Goal: Task Accomplishment & Management: Manage account settings

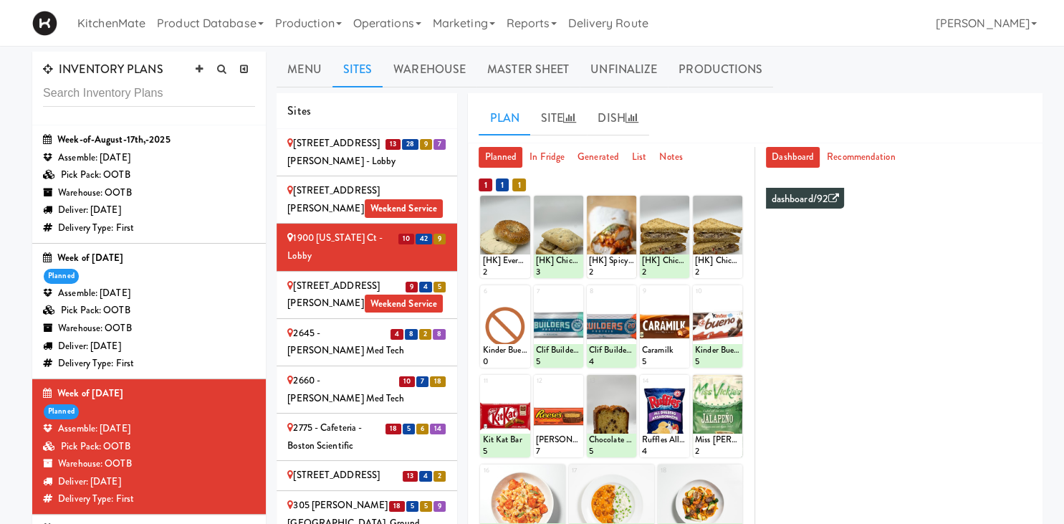
click at [172, 435] on div "Assemble: Saturday Aug 16, 2025" at bounding box center [149, 429] width 212 height 18
click at [328, 64] on link "Menu" at bounding box center [304, 70] width 55 height 36
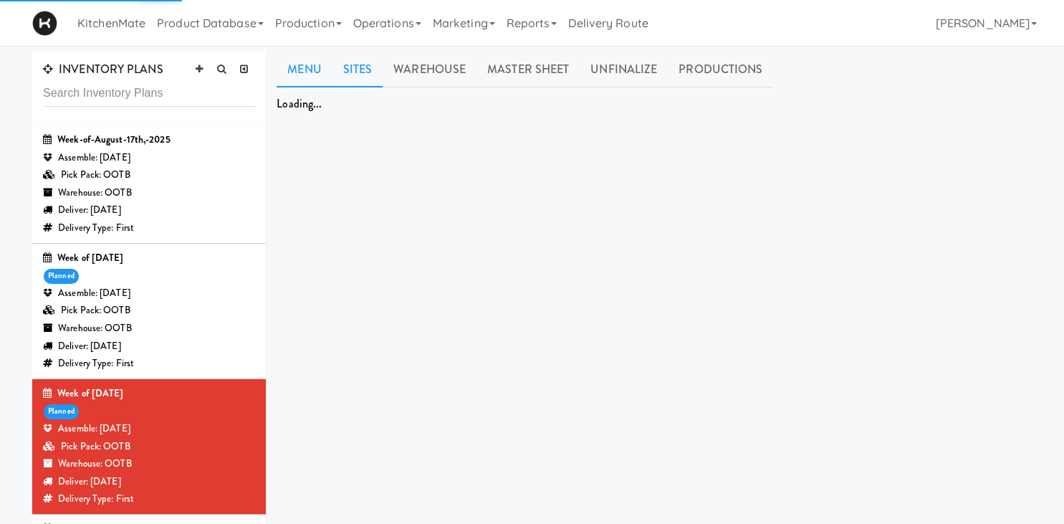
click at [363, 70] on link "Sites" at bounding box center [357, 70] width 51 height 36
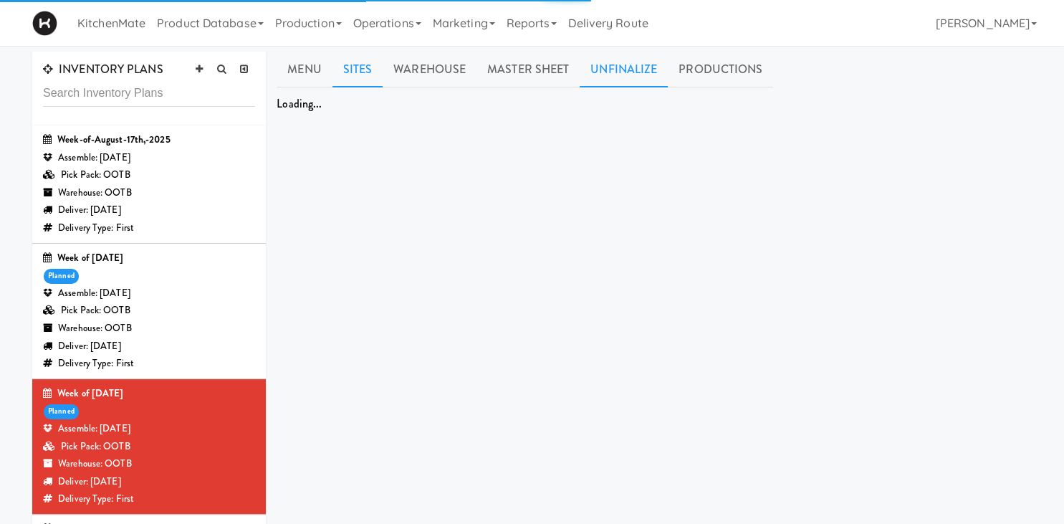
click at [639, 71] on link "Unfinalize" at bounding box center [624, 70] width 88 height 36
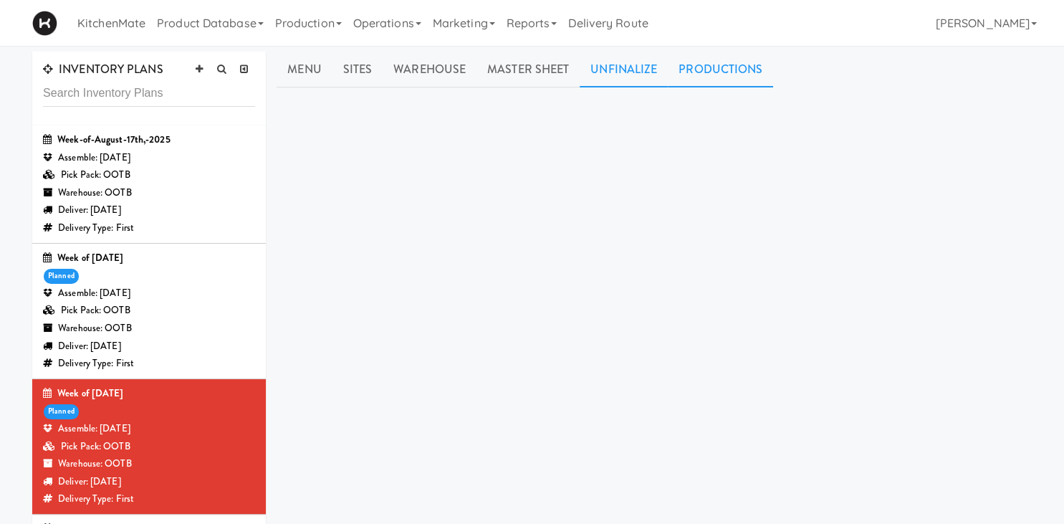
click at [708, 76] on link "Productions" at bounding box center [720, 70] width 105 height 36
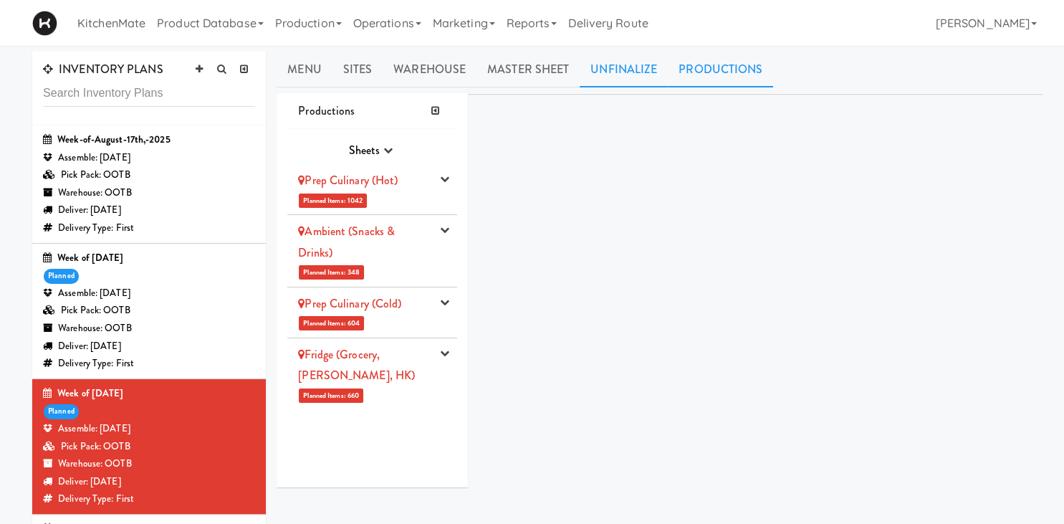
click at [644, 76] on link "Unfinalize" at bounding box center [624, 70] width 88 height 36
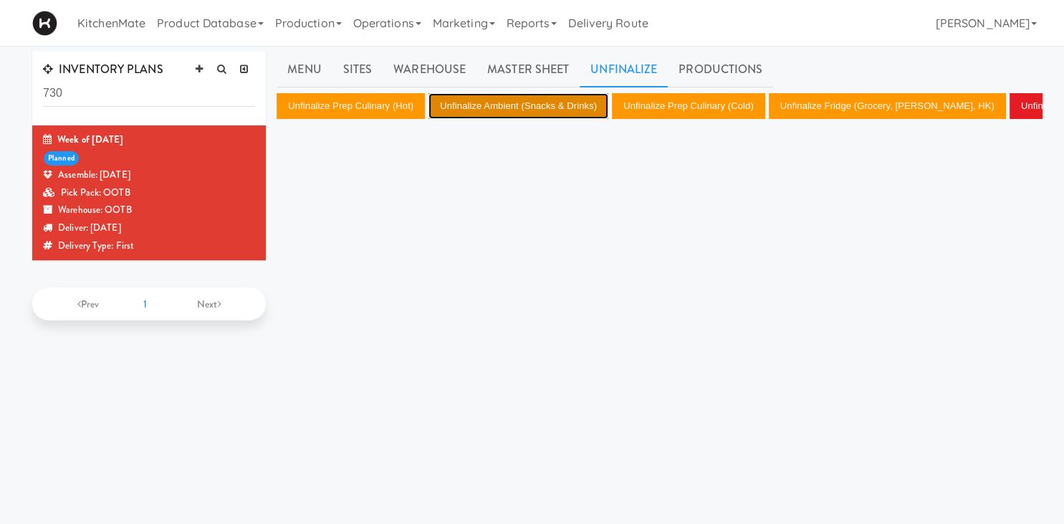
click at [511, 107] on button "Unfinalize Ambient (Snacks & Drinks)" at bounding box center [518, 106] width 180 height 26
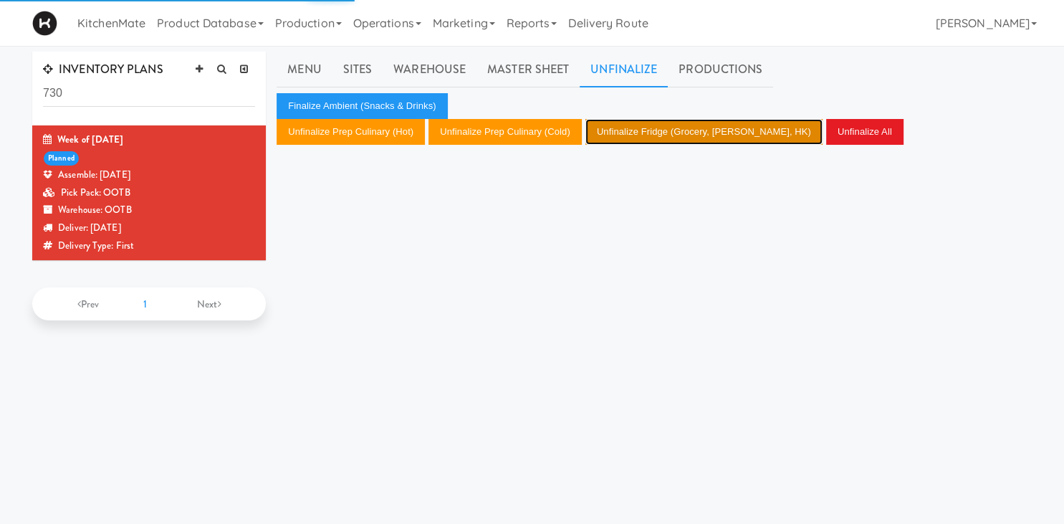
click at [635, 129] on button "Unfinalize Fridge (Grocery, Bev, HK)" at bounding box center [703, 132] width 237 height 26
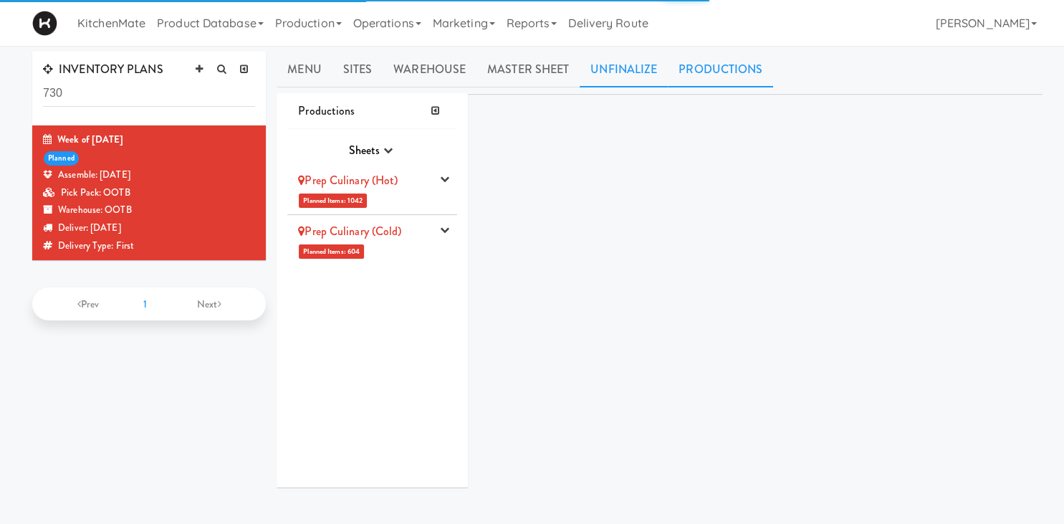
click at [602, 75] on link "Unfinalize" at bounding box center [624, 70] width 88 height 36
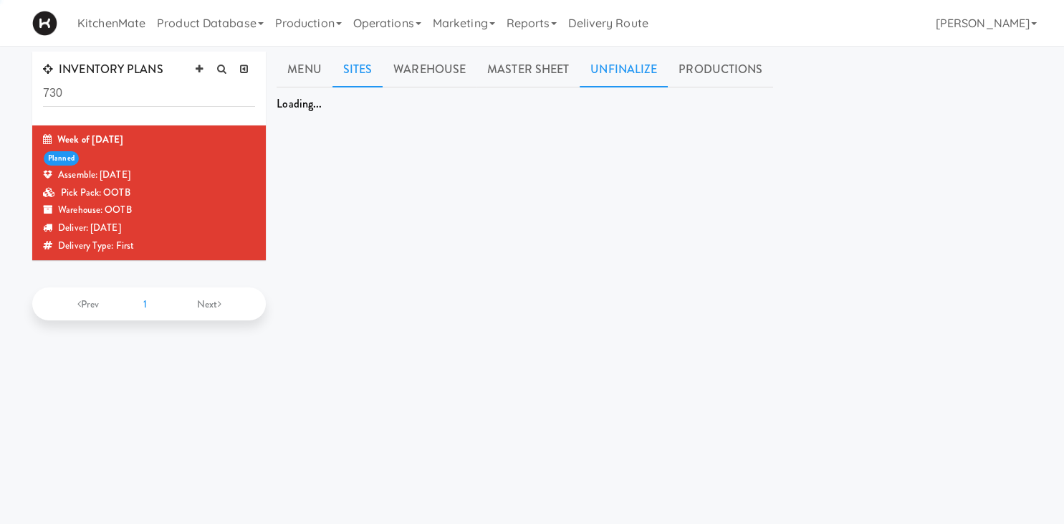
click at [368, 67] on link "Sites" at bounding box center [357, 70] width 51 height 36
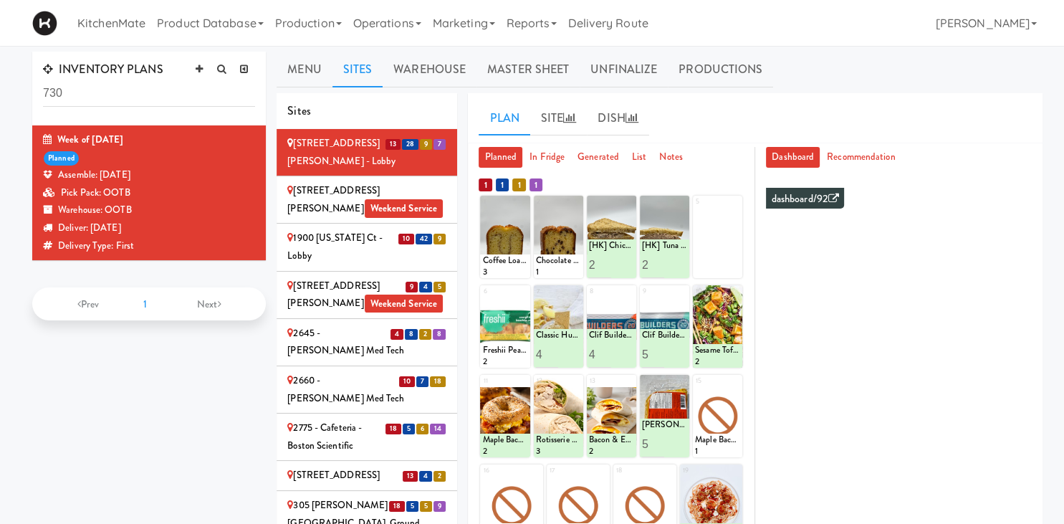
click at [577, 205] on div at bounding box center [558, 237] width 49 height 82
click at [575, 204] on div at bounding box center [558, 237] width 49 height 82
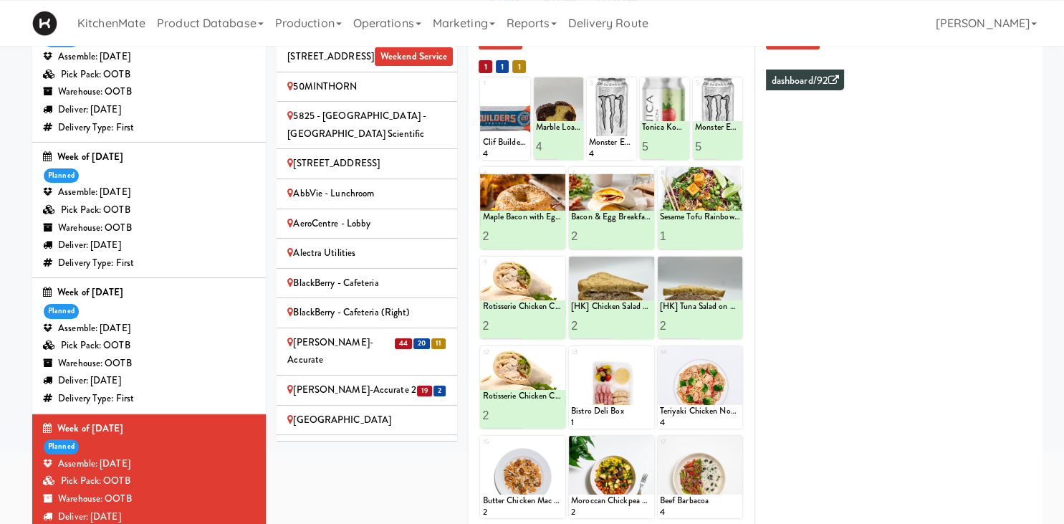
scroll to position [423, 0]
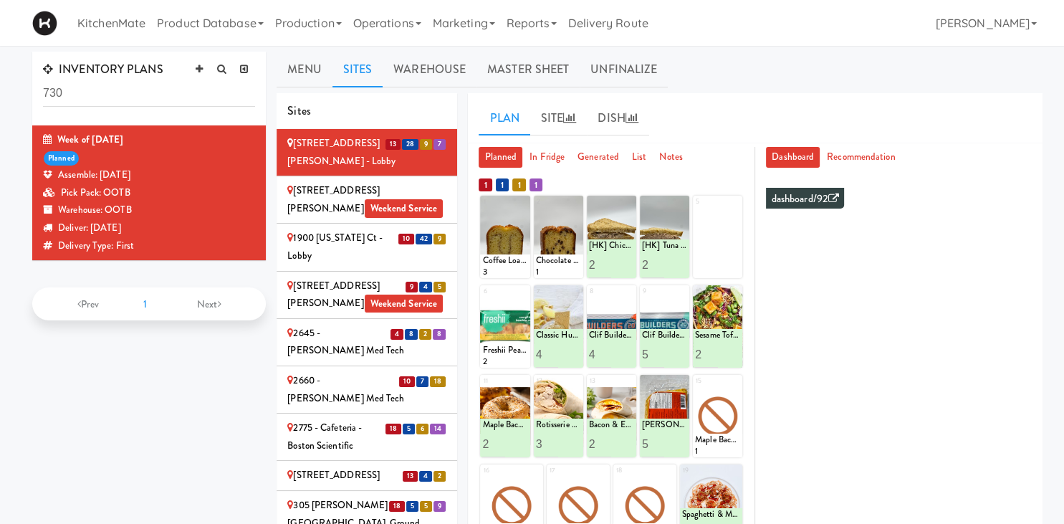
click at [552, 211] on div at bounding box center [558, 237] width 49 height 82
click at [576, 210] on div at bounding box center [558, 237] width 49 height 82
click at [572, 206] on div at bounding box center [558, 237] width 49 height 82
click at [569, 202] on div at bounding box center [558, 237] width 49 height 82
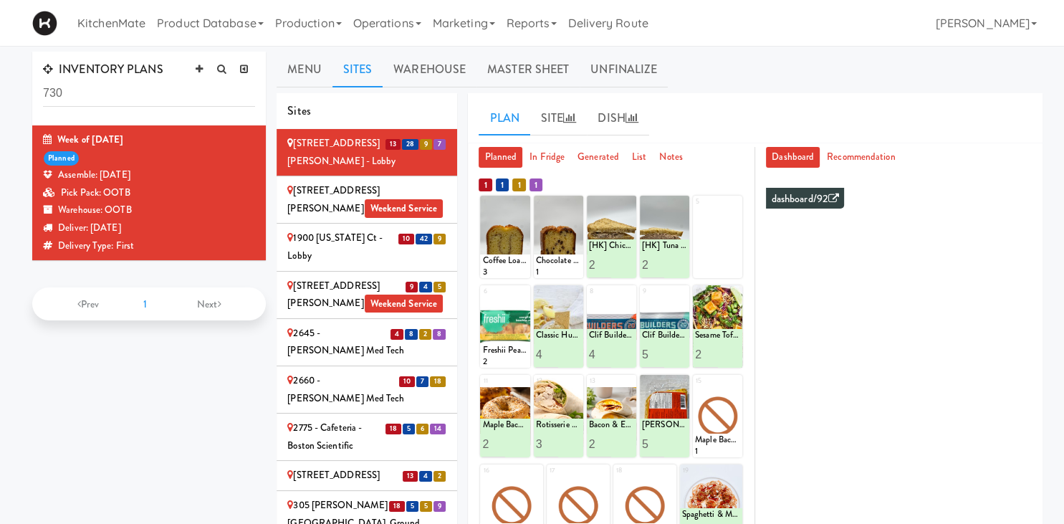
click at [580, 205] on div at bounding box center [558, 237] width 49 height 82
click at [724, 203] on div "5" at bounding box center [717, 237] width 49 height 82
click at [728, 394] on div at bounding box center [717, 416] width 49 height 82
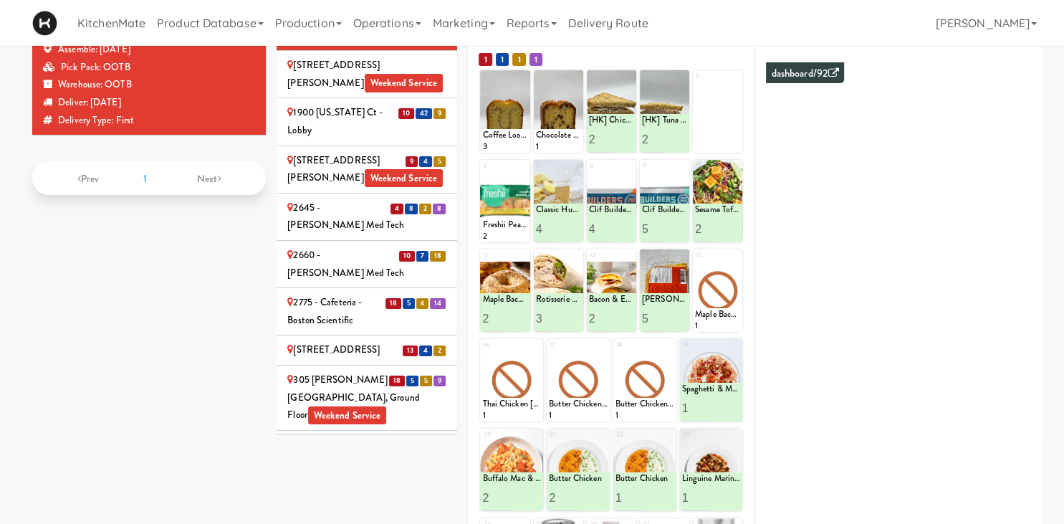
scroll to position [314, 0]
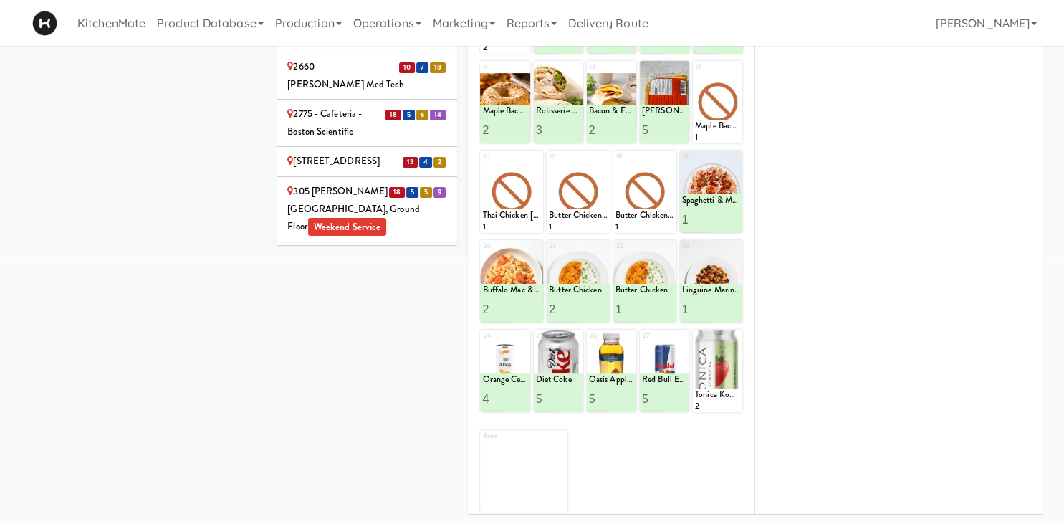
click at [726, 376] on div at bounding box center [717, 371] width 49 height 82
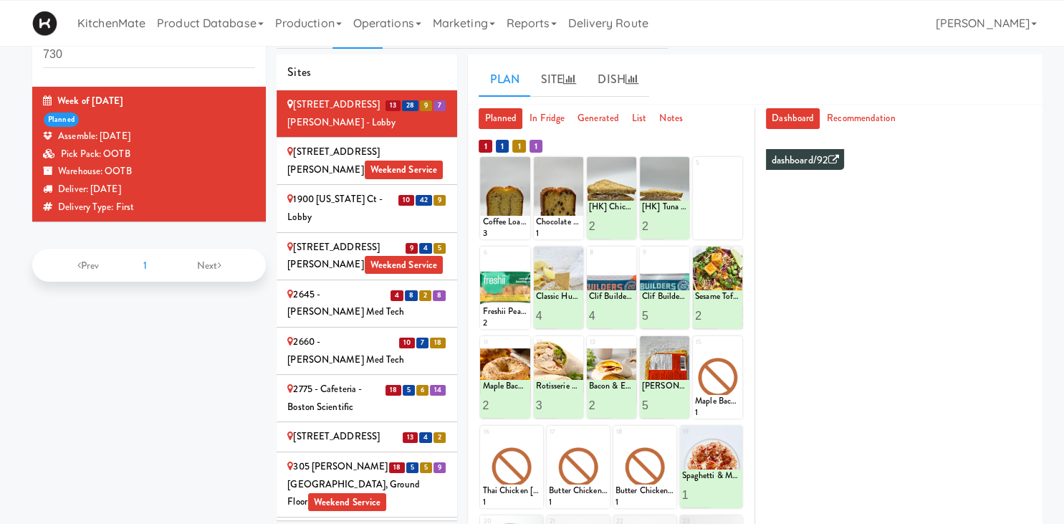
click at [564, 191] on div at bounding box center [558, 198] width 49 height 82
click at [371, 200] on div "1900 [US_STATE] Ct - Lobby" at bounding box center [366, 208] width 159 height 35
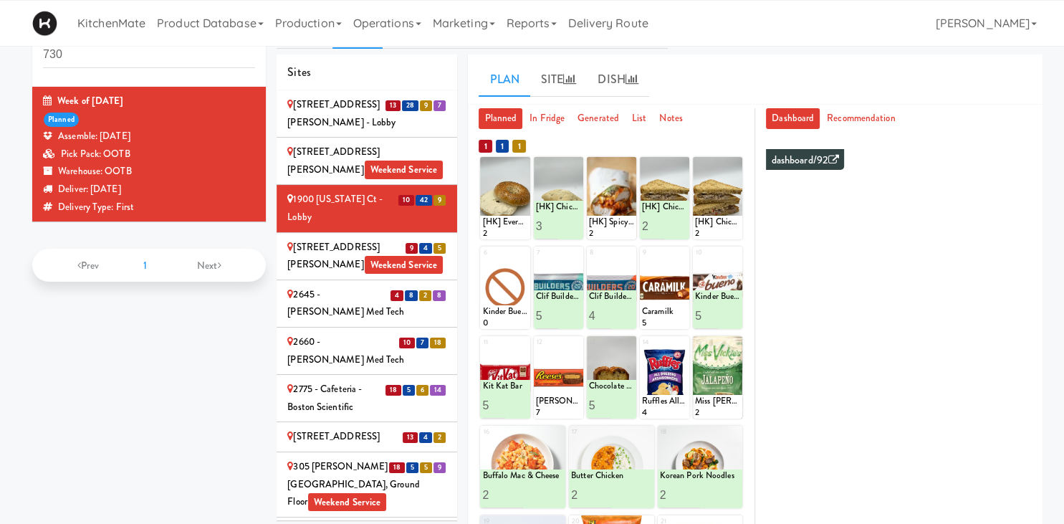
click at [520, 173] on div at bounding box center [504, 198] width 49 height 82
click at [521, 168] on div at bounding box center [504, 198] width 49 height 82
click at [471, 161] on div "Planned In Fridge Generated List Notes 1 2 [HK] Chicken & Swiss Cheese On Focac…" at bounding box center [611, 448] width 287 height 681
click at [496, 166] on div "1" at bounding box center [494, 163] width 22 height 12
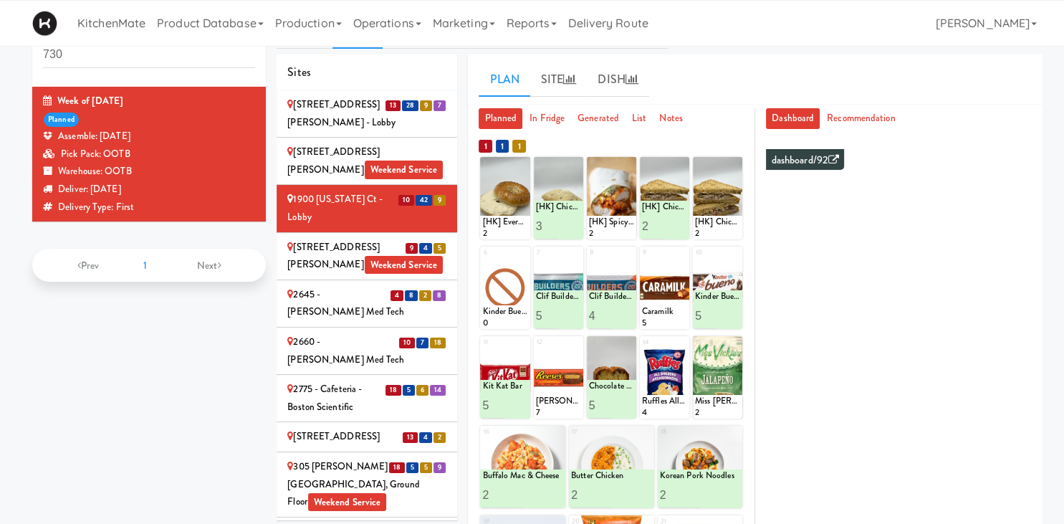
click at [506, 174] on div at bounding box center [504, 198] width 49 height 82
click at [508, 177] on div at bounding box center [504, 198] width 49 height 82
click at [509, 163] on div at bounding box center [504, 198] width 49 height 82
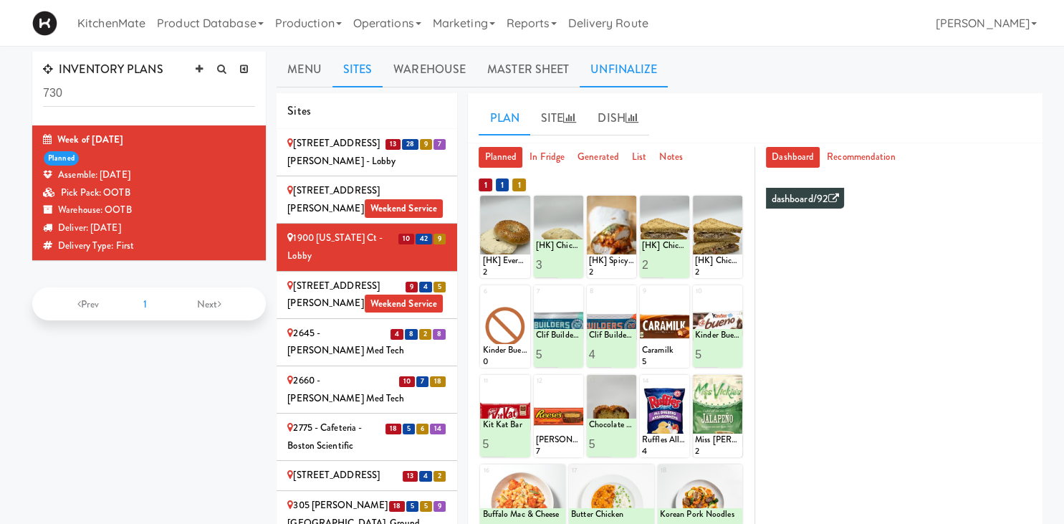
click at [616, 61] on link "Unfinalize" at bounding box center [624, 70] width 88 height 36
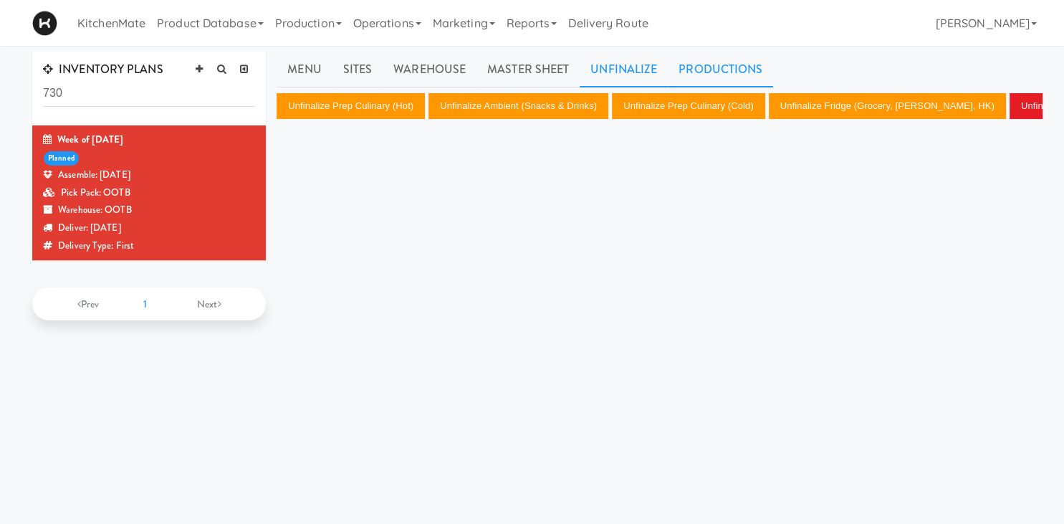
click at [718, 57] on link "Productions" at bounding box center [720, 70] width 105 height 36
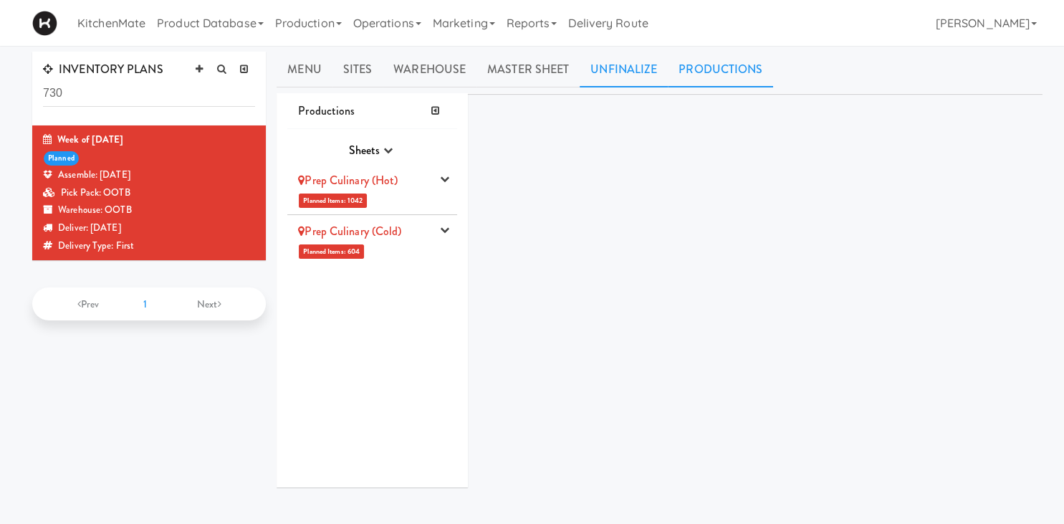
click at [646, 67] on link "Unfinalize" at bounding box center [624, 70] width 88 height 36
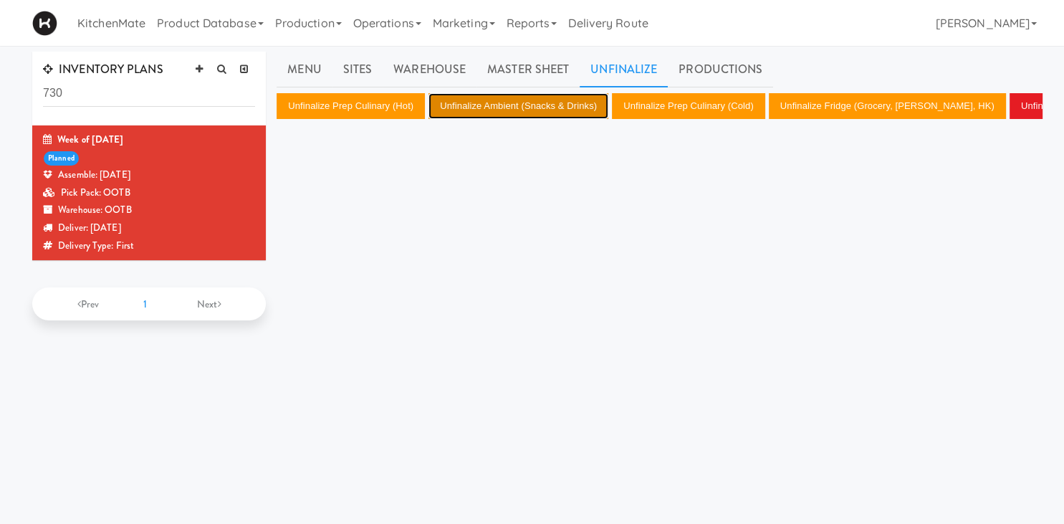
click at [554, 103] on button "Unfinalize Ambient (Snacks & Drinks)" at bounding box center [518, 106] width 180 height 26
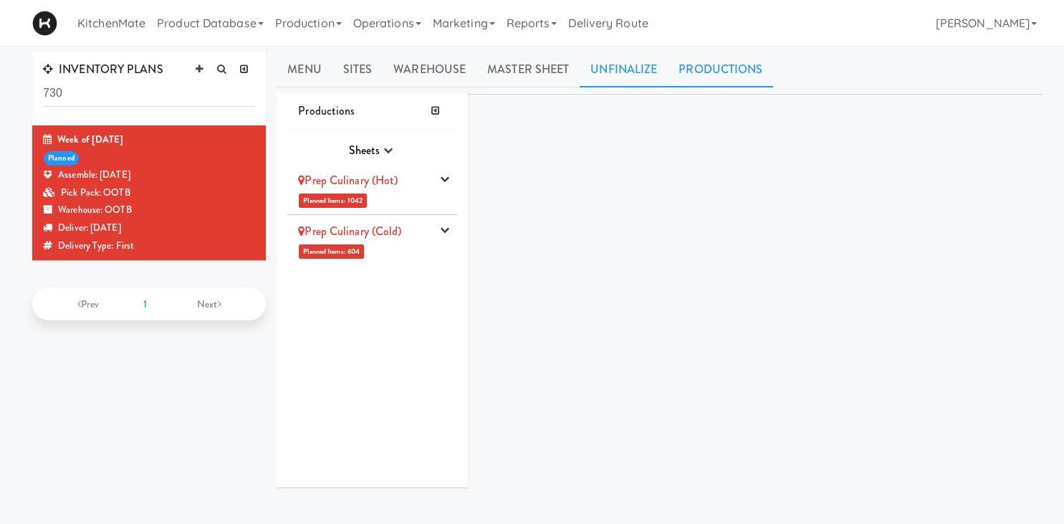
click at [630, 77] on link "Unfinalize" at bounding box center [624, 70] width 88 height 36
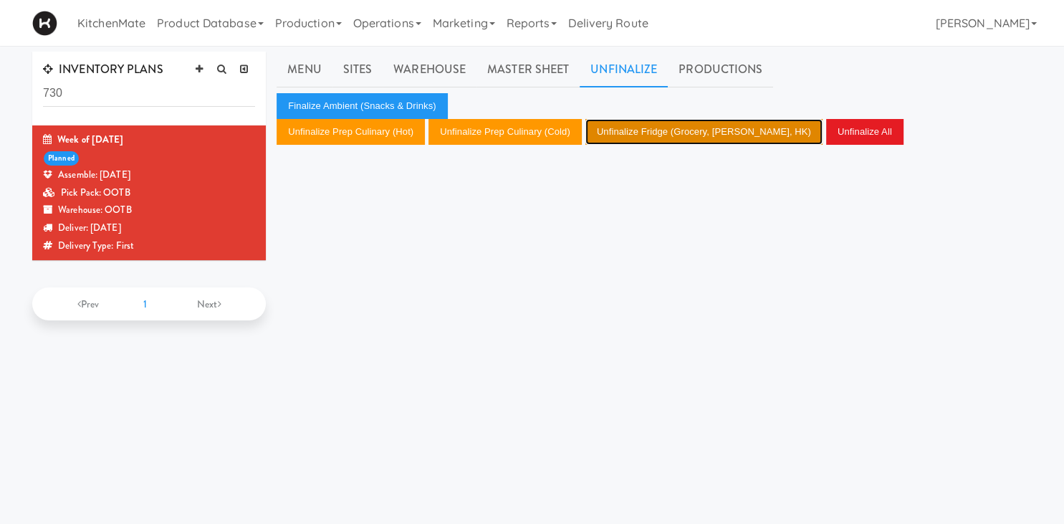
click at [630, 138] on button "Unfinalize Fridge (Grocery, Bev, HK)" at bounding box center [703, 132] width 237 height 26
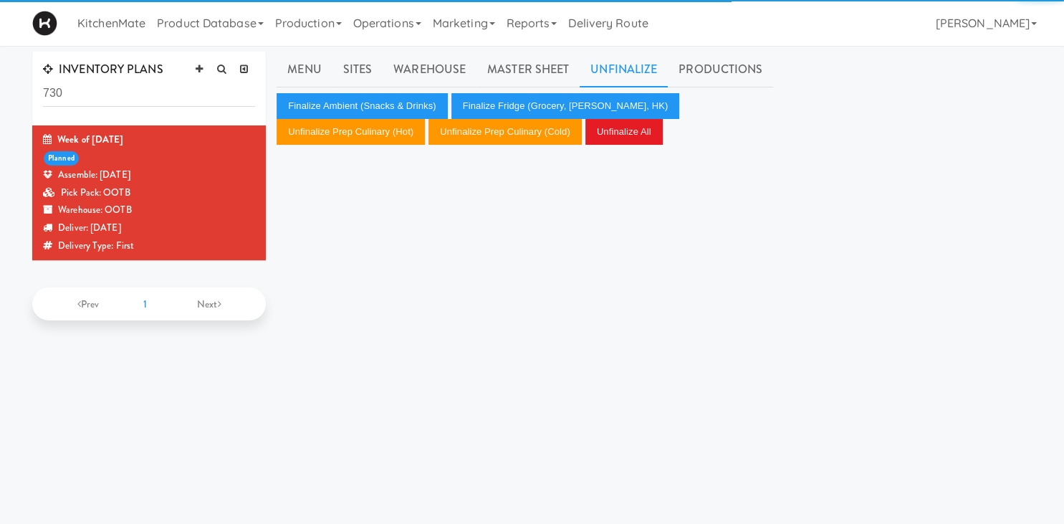
click at [738, 38] on div "KitchenMate Product Database Ingredients Ingredient Types Suppliers Recipes Rec…" at bounding box center [531, 23] width 999 height 46
click at [718, 62] on link "Productions" at bounding box center [720, 70] width 105 height 36
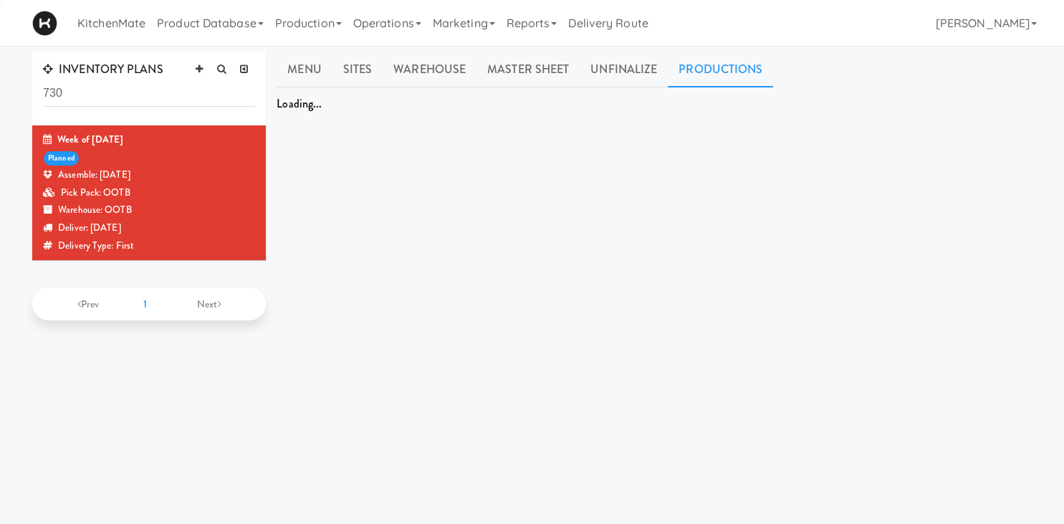
click at [708, 60] on link "Productions" at bounding box center [720, 70] width 105 height 36
click at [638, 83] on link "Unfinalize" at bounding box center [624, 70] width 88 height 36
click at [626, 73] on link "Unfinalize" at bounding box center [624, 70] width 88 height 36
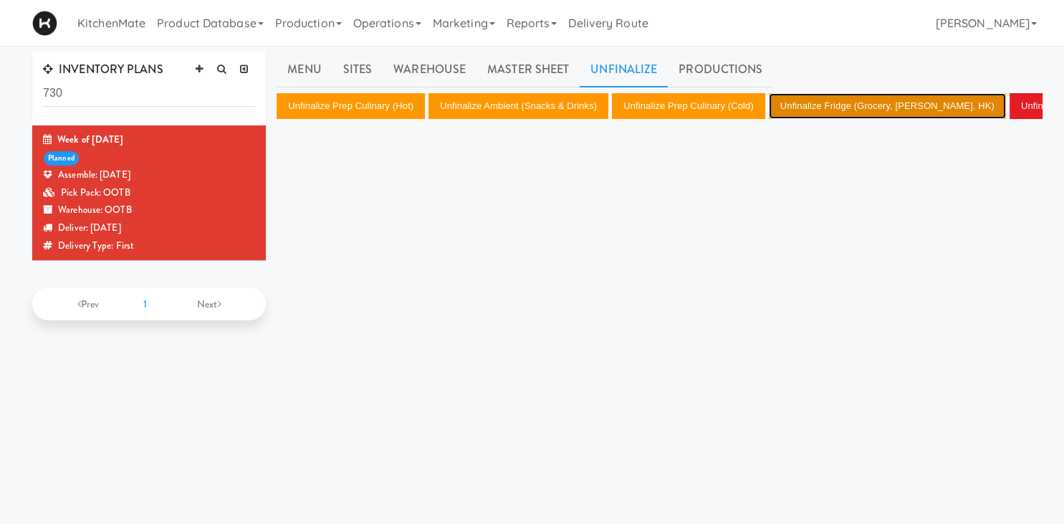
click at [827, 107] on button "Unfinalize Fridge (Grocery, Bev, HK)" at bounding box center [887, 106] width 237 height 26
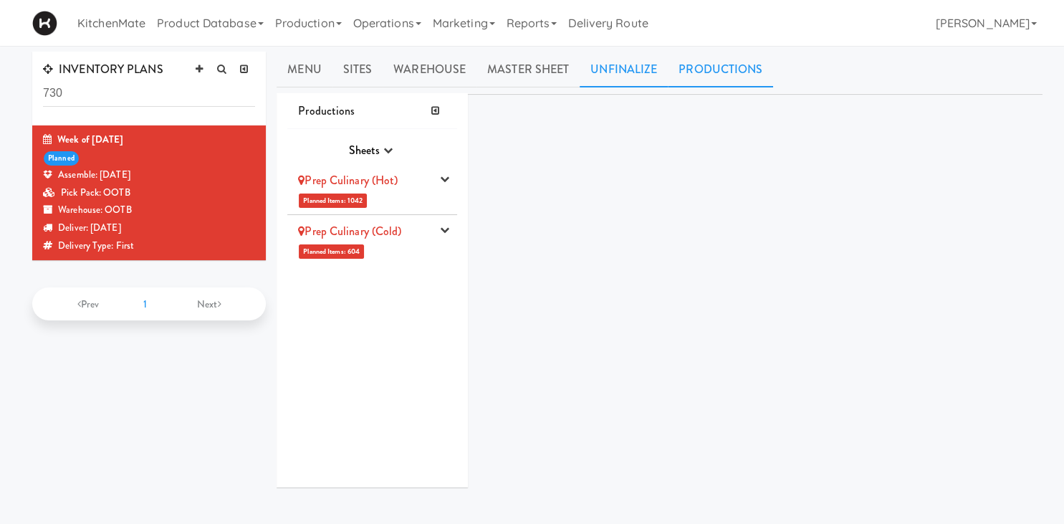
click at [606, 70] on link "Unfinalize" at bounding box center [624, 70] width 88 height 36
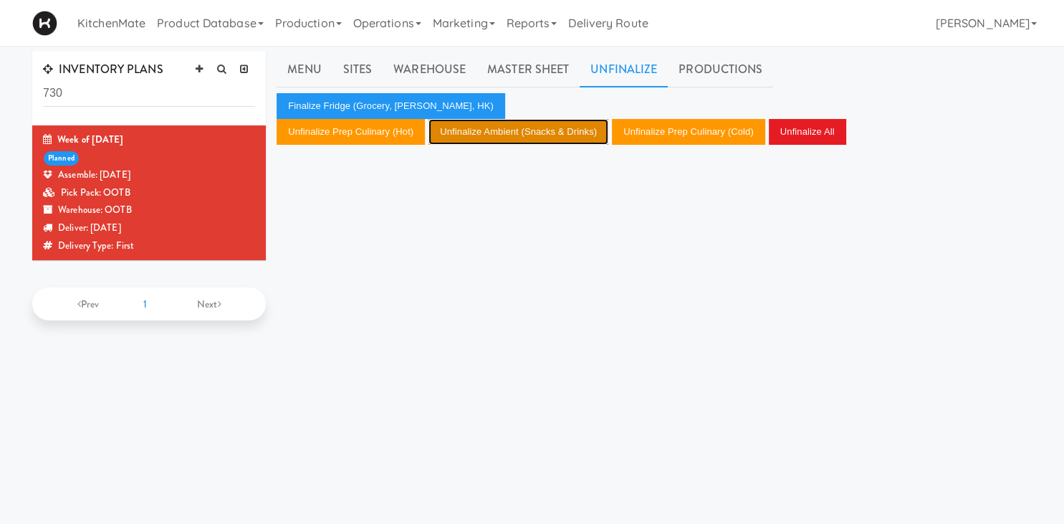
click at [564, 131] on button "Unfinalize Ambient (Snacks & Drinks)" at bounding box center [518, 132] width 180 height 26
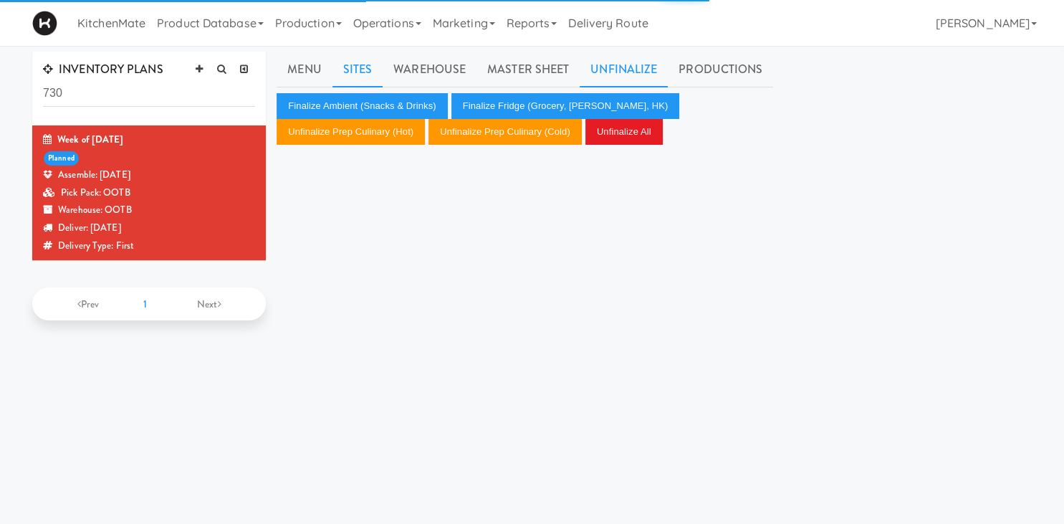
click at [363, 67] on link "Sites" at bounding box center [357, 70] width 51 height 36
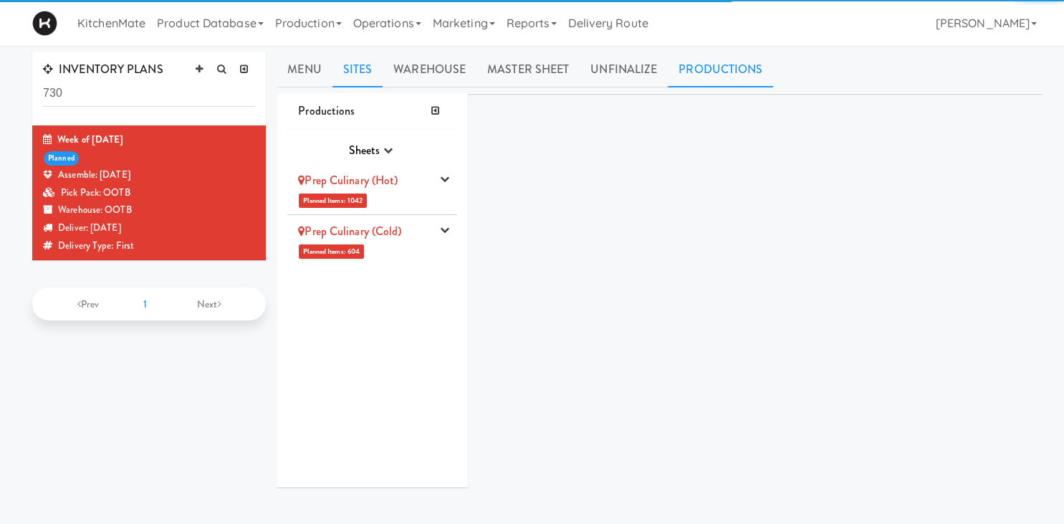
click at [361, 72] on link "Sites" at bounding box center [357, 70] width 51 height 36
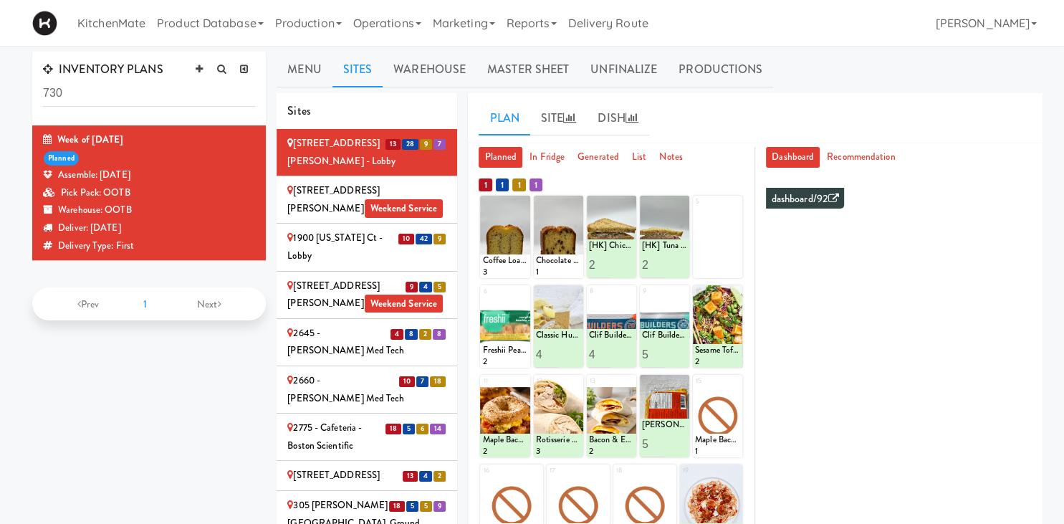
click at [518, 211] on div at bounding box center [504, 237] width 49 height 82
click at [572, 196] on div at bounding box center [558, 237] width 49 height 82
click at [582, 209] on div at bounding box center [558, 237] width 49 height 82
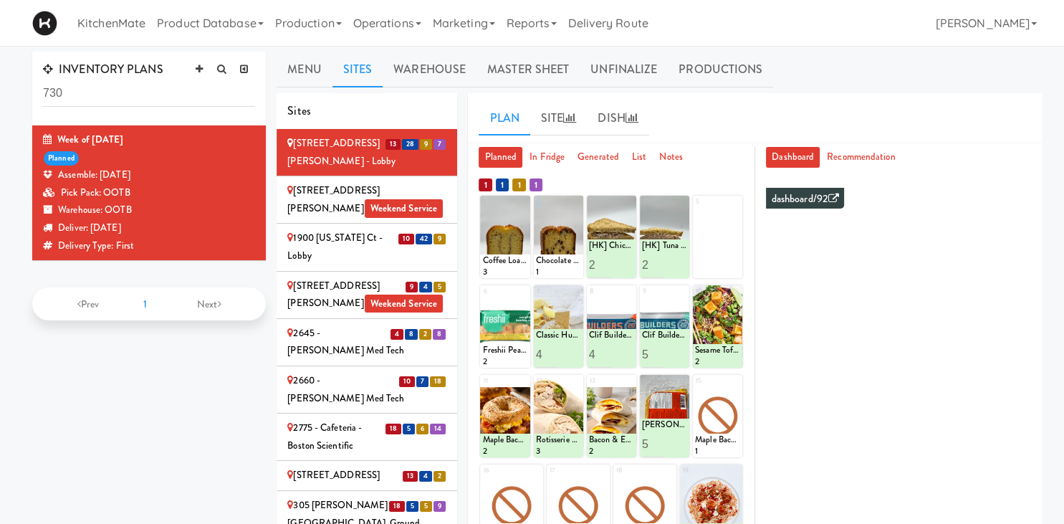
click at [582, 209] on div at bounding box center [558, 237] width 49 height 82
click at [605, 261] on input "3" at bounding box center [600, 264] width 23 height 27
type input "2"
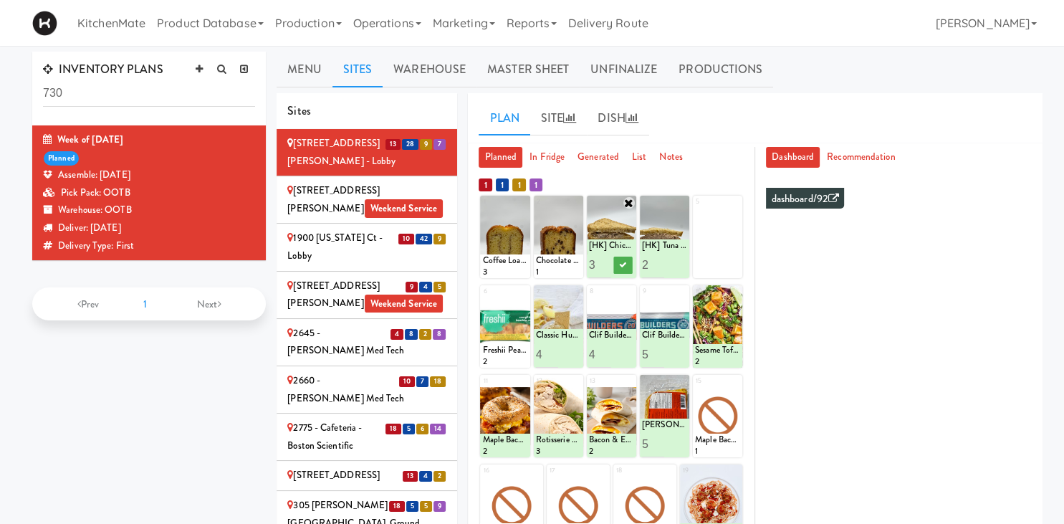
click at [603, 267] on input "2" at bounding box center [600, 264] width 23 height 27
click at [741, 67] on link "Productions" at bounding box center [720, 70] width 105 height 36
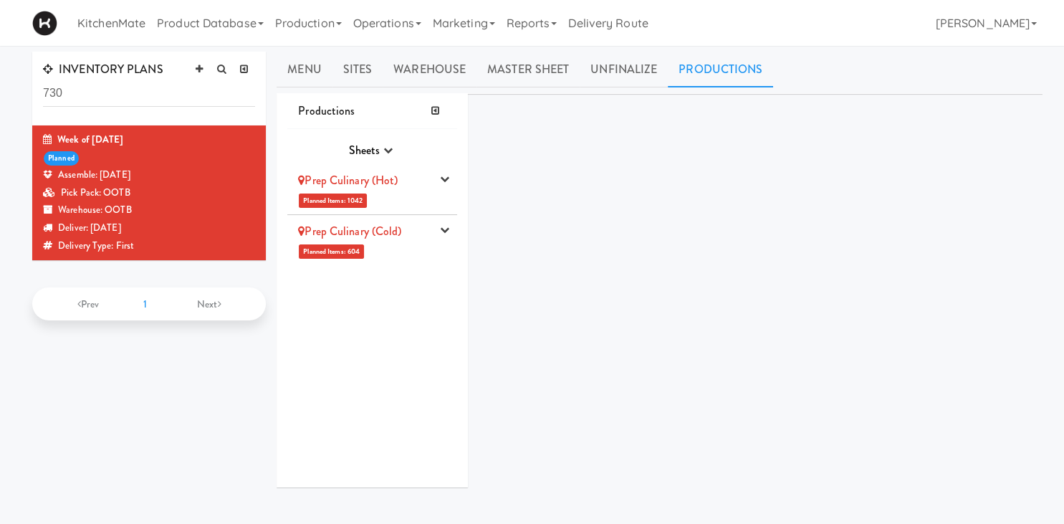
click at [408, 188] on div "Prep Culinary (Hot)" at bounding box center [364, 180] width 133 height 21
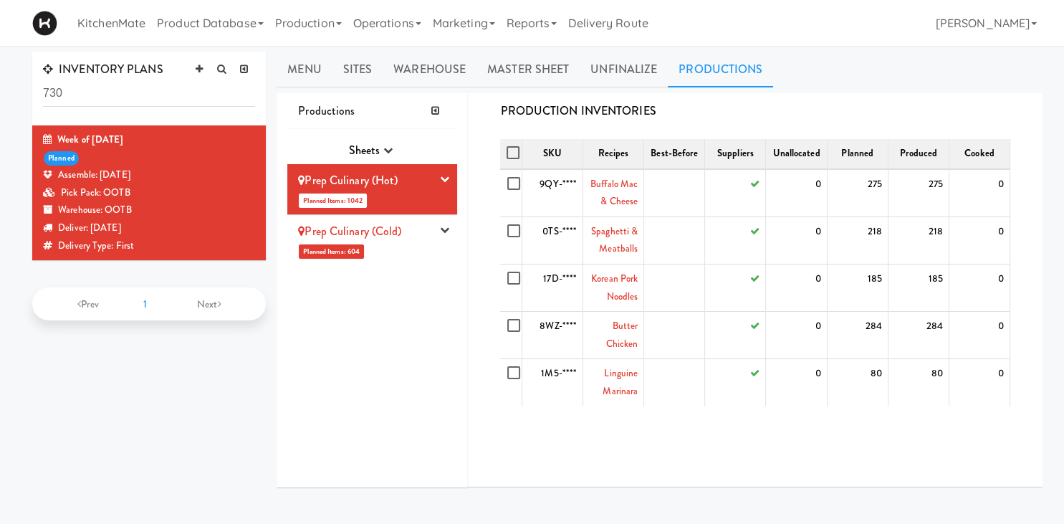
click at [401, 238] on link "Prep Culinary (Cold)" at bounding box center [349, 231] width 103 height 16
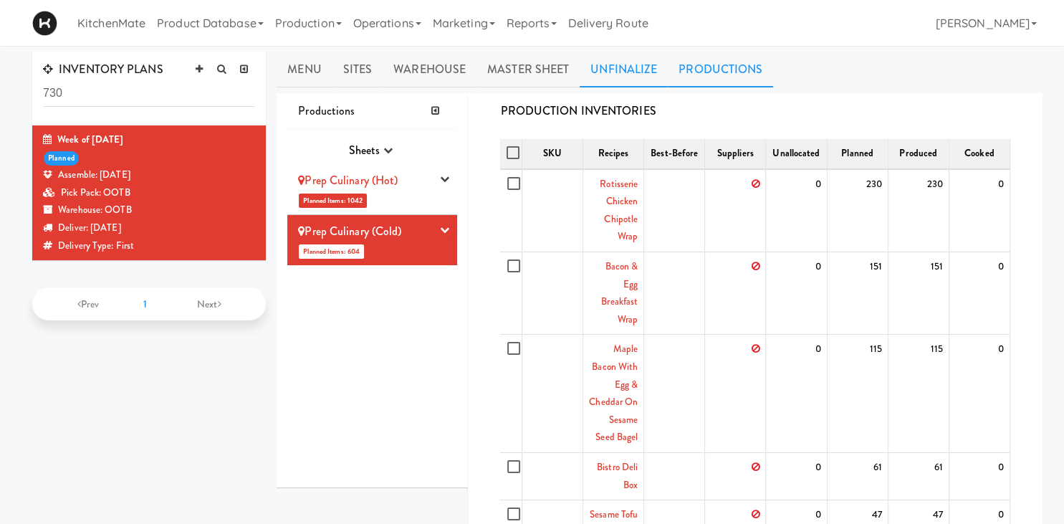
click at [616, 69] on link "Unfinalize" at bounding box center [624, 70] width 88 height 36
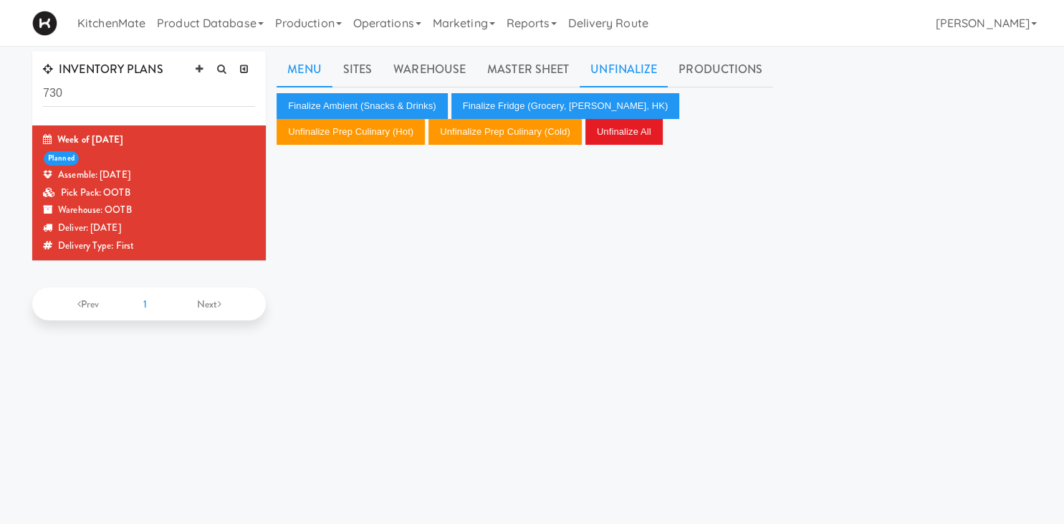
click at [309, 79] on link "Menu" at bounding box center [304, 70] width 55 height 36
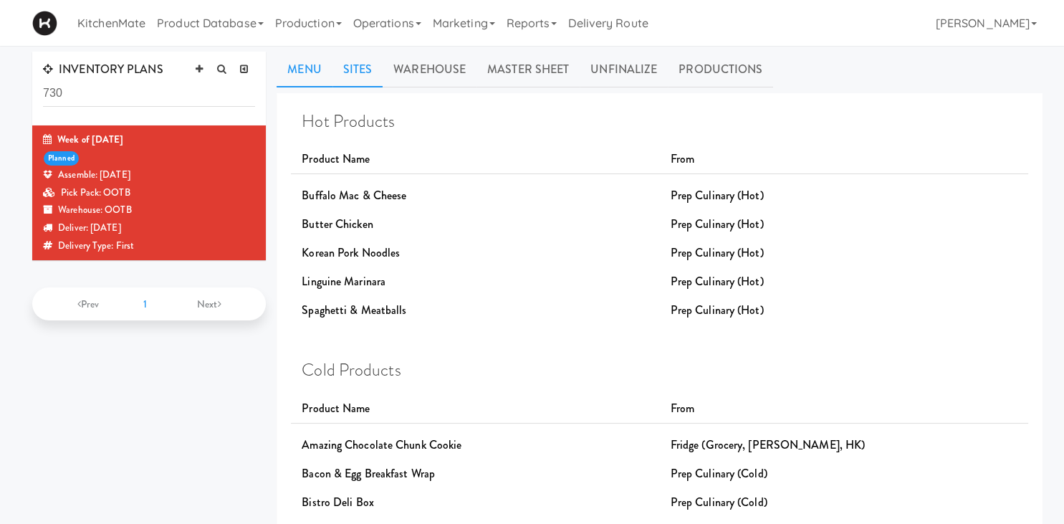
click at [368, 70] on link "Sites" at bounding box center [357, 70] width 51 height 36
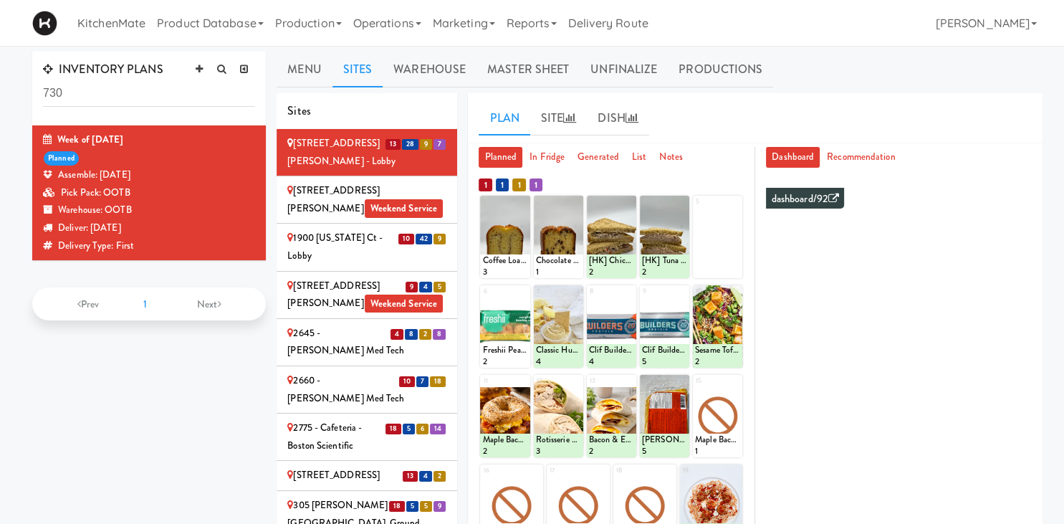
click at [548, 206] on div "2" at bounding box center [548, 202] width 22 height 12
click at [587, 206] on div at bounding box center [611, 237] width 49 height 82
click at [577, 206] on div at bounding box center [558, 237] width 49 height 82
click at [575, 198] on div at bounding box center [558, 237] width 49 height 82
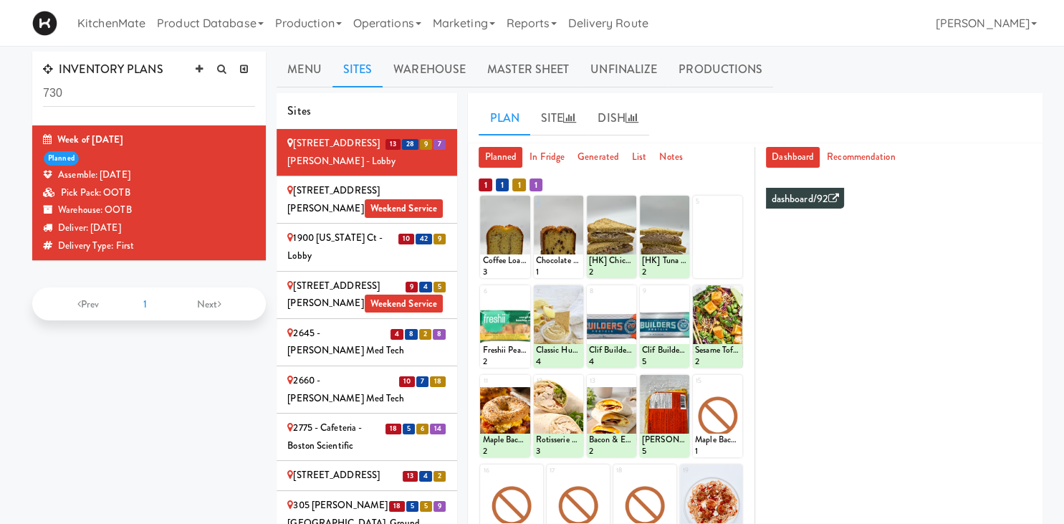
click at [575, 198] on div at bounding box center [558, 237] width 49 height 82
drag, startPoint x: 575, startPoint y: 198, endPoint x: 587, endPoint y: 206, distance: 14.5
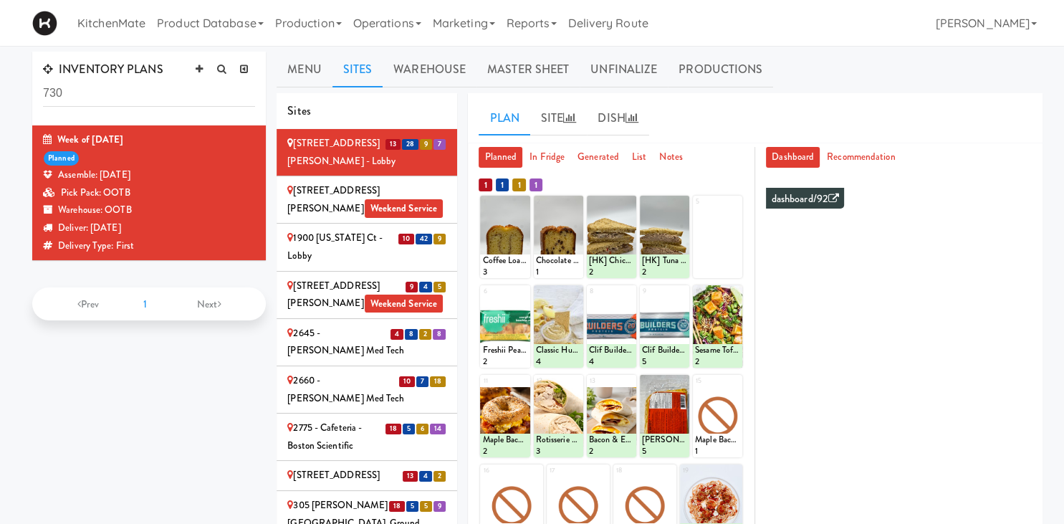
click at [587, 206] on div at bounding box center [611, 237] width 49 height 82
click at [568, 200] on div at bounding box center [558, 237] width 49 height 82
click at [572, 200] on div at bounding box center [558, 237] width 49 height 82
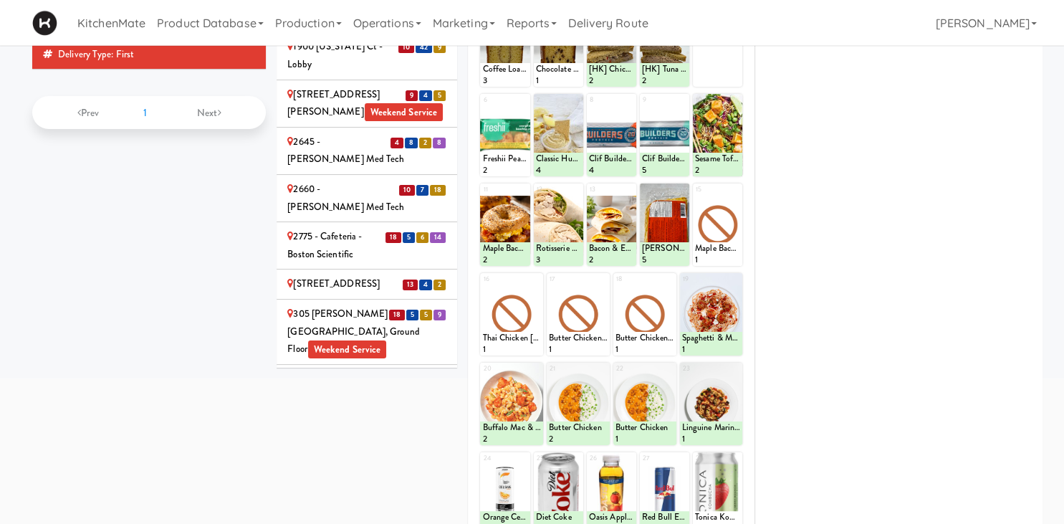
click at [613, 154] on div "Clif Builders proteins Bar Chocolate" at bounding box center [611, 159] width 45 height 12
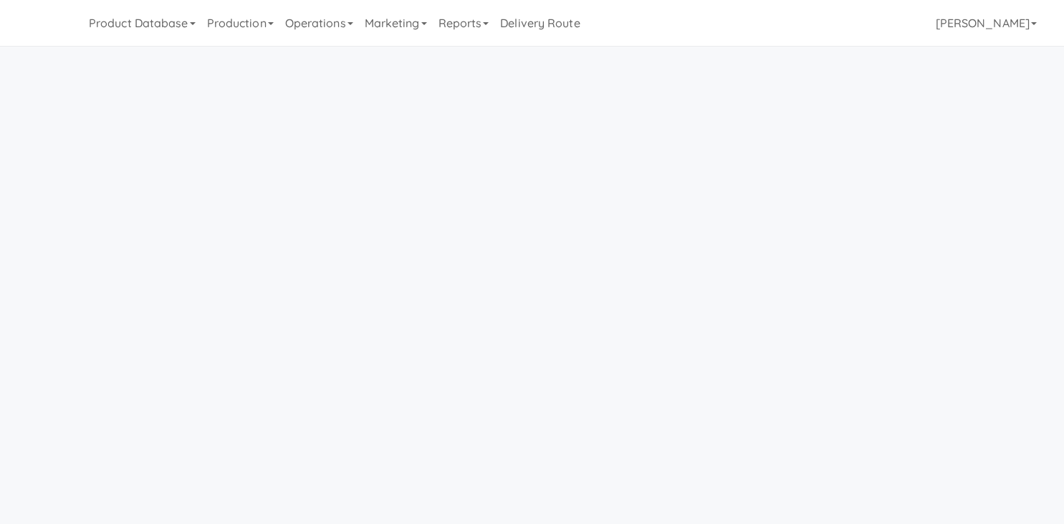
scroll to position [46, 0]
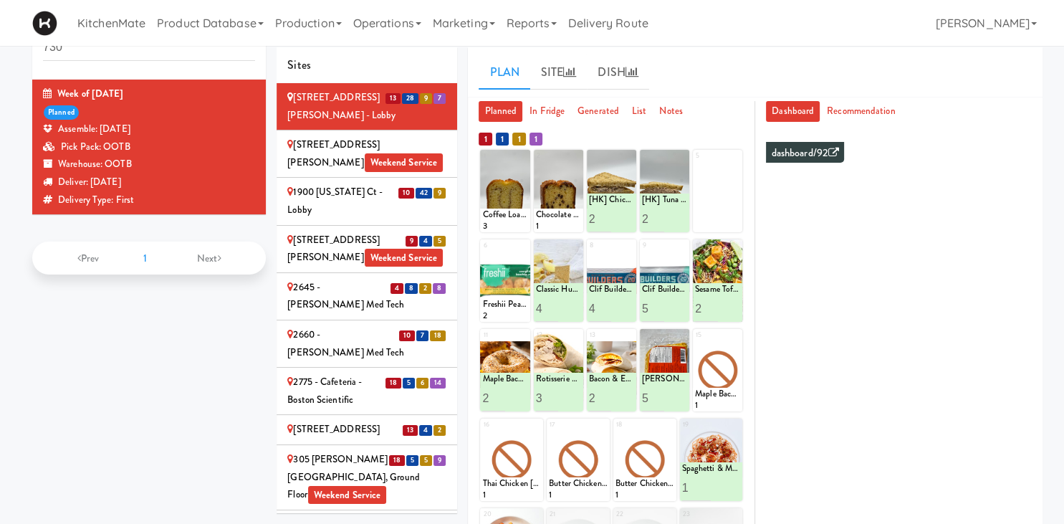
click at [515, 160] on div at bounding box center [504, 191] width 49 height 82
click at [521, 153] on div at bounding box center [504, 191] width 49 height 82
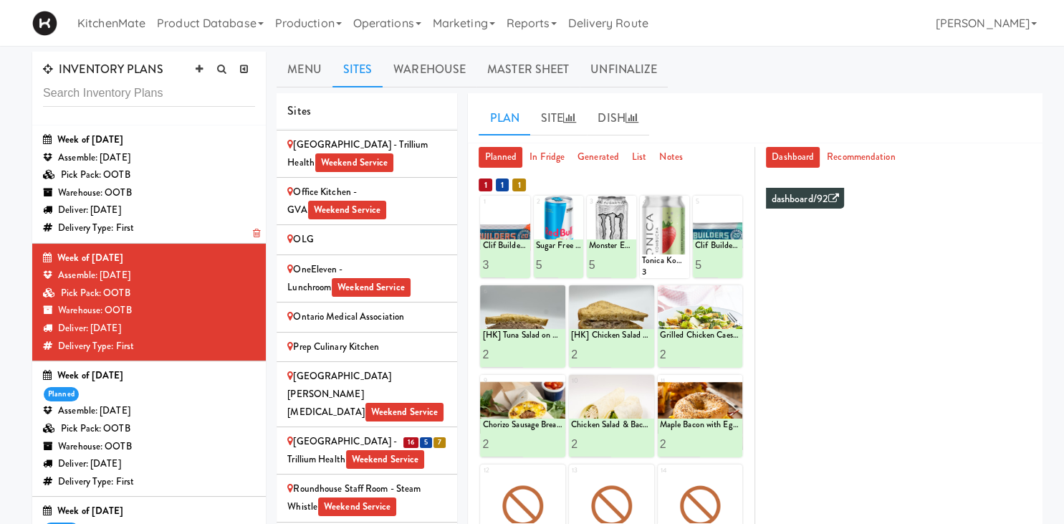
click at [213, 149] on div "Assemble: [DATE]" at bounding box center [149, 158] width 212 height 18
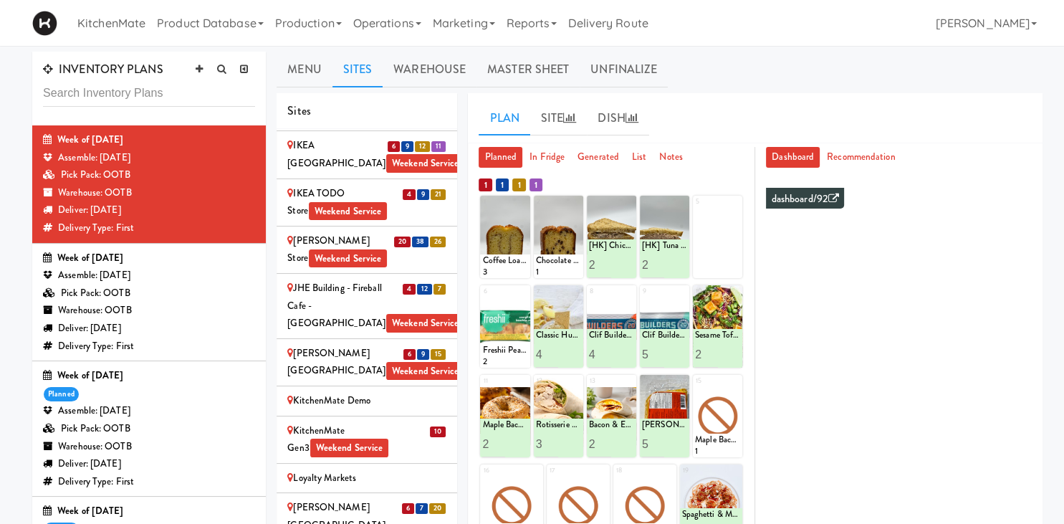
click at [95, 299] on div "Pick Pack: OOTB" at bounding box center [149, 293] width 212 height 18
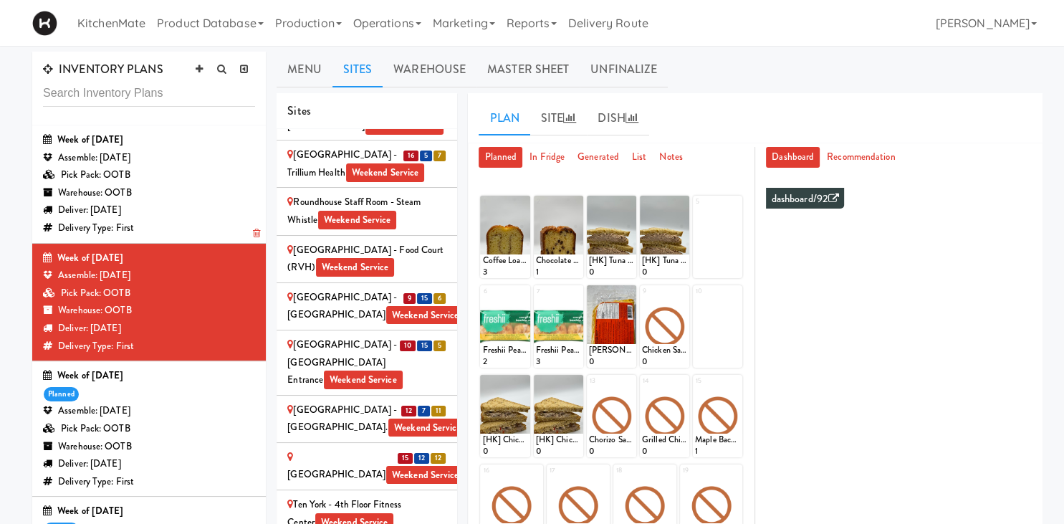
click at [133, 175] on div "Pick Pack: OOTB" at bounding box center [149, 175] width 212 height 18
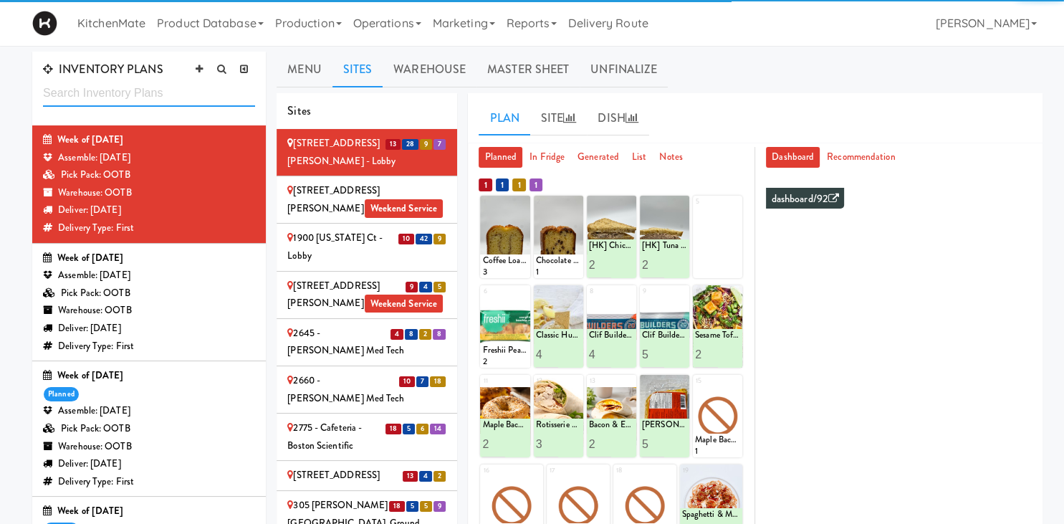
click at [161, 95] on input "text" at bounding box center [149, 93] width 212 height 27
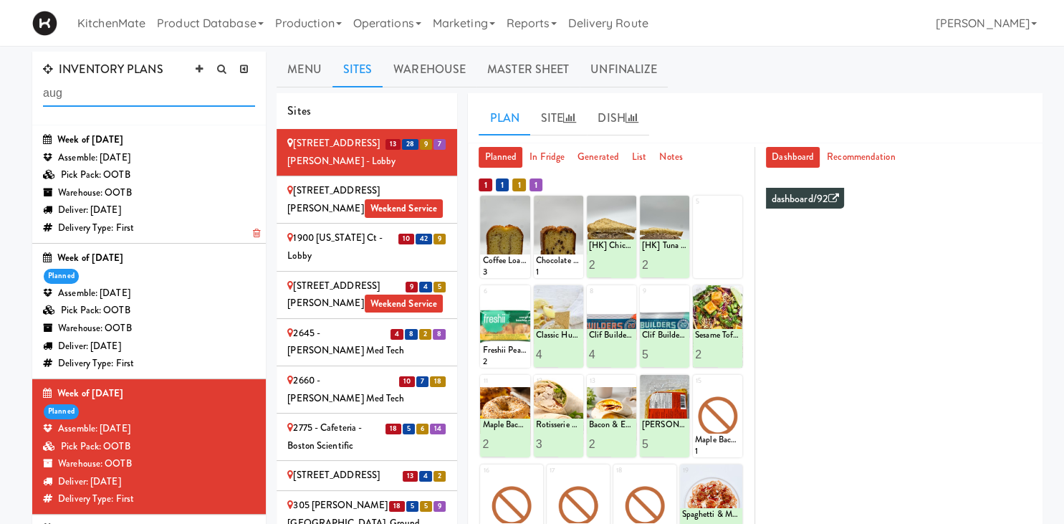
type input "aug"
click at [182, 189] on div "Warehouse: OOTB" at bounding box center [149, 193] width 212 height 18
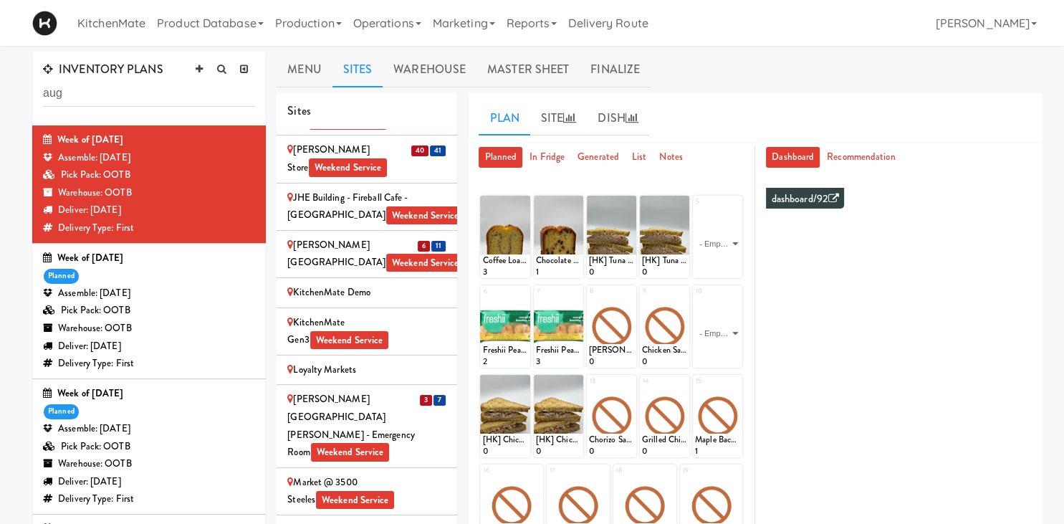
scroll to position [1802, 0]
click at [368, 391] on div "[PERSON_NAME][GEOGRAPHIC_DATA][PERSON_NAME] - Emergency Room Weekend Service" at bounding box center [366, 426] width 159 height 70
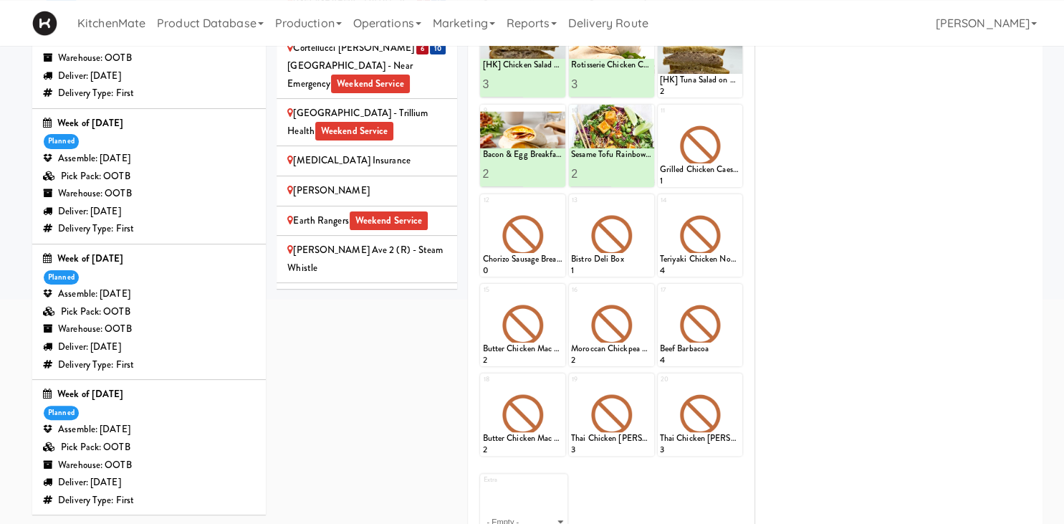
scroll to position [0, 0]
